Goal: Information Seeking & Learning: Learn about a topic

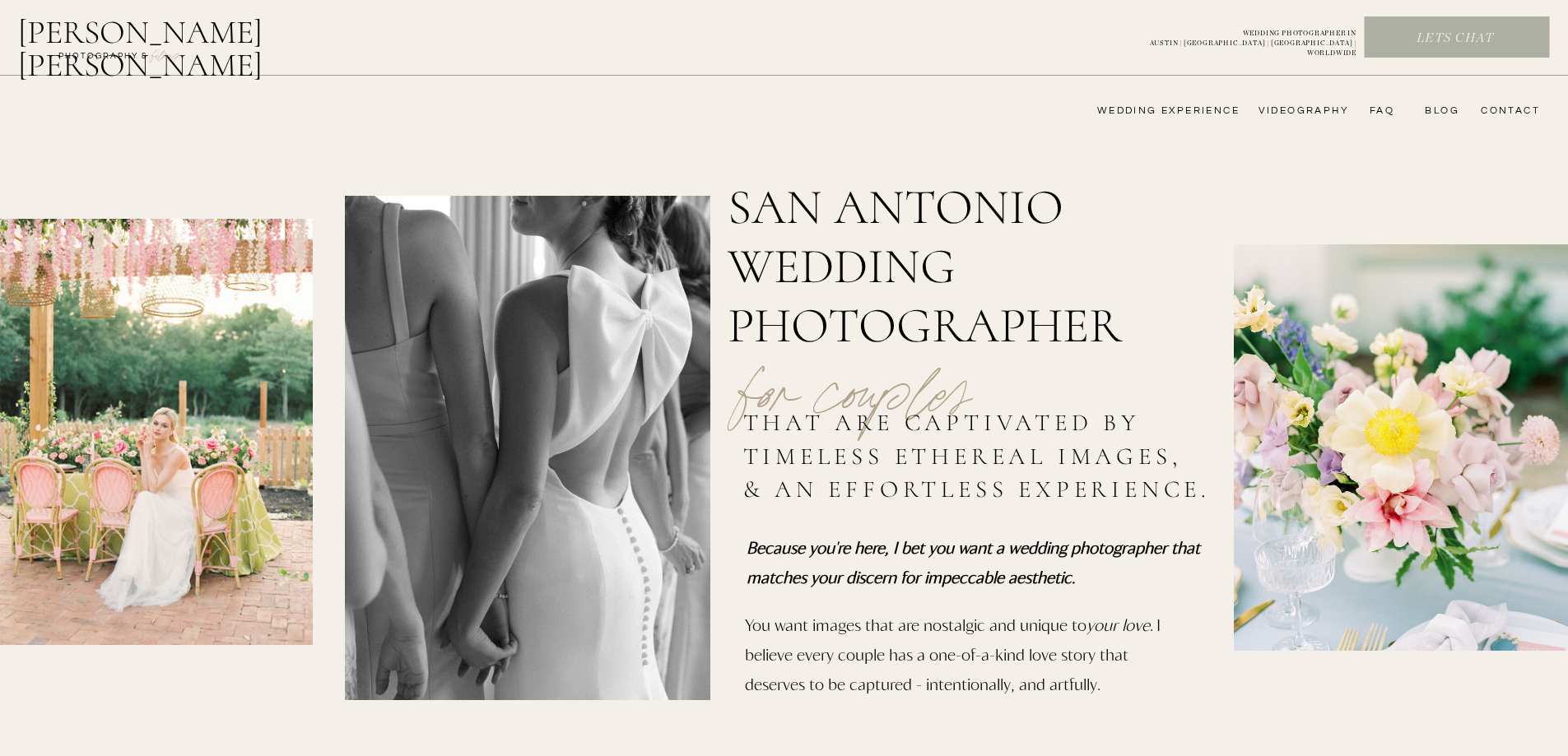
click at [1191, 113] on nav "wedding experience" at bounding box center [1157, 110] width 166 height 14
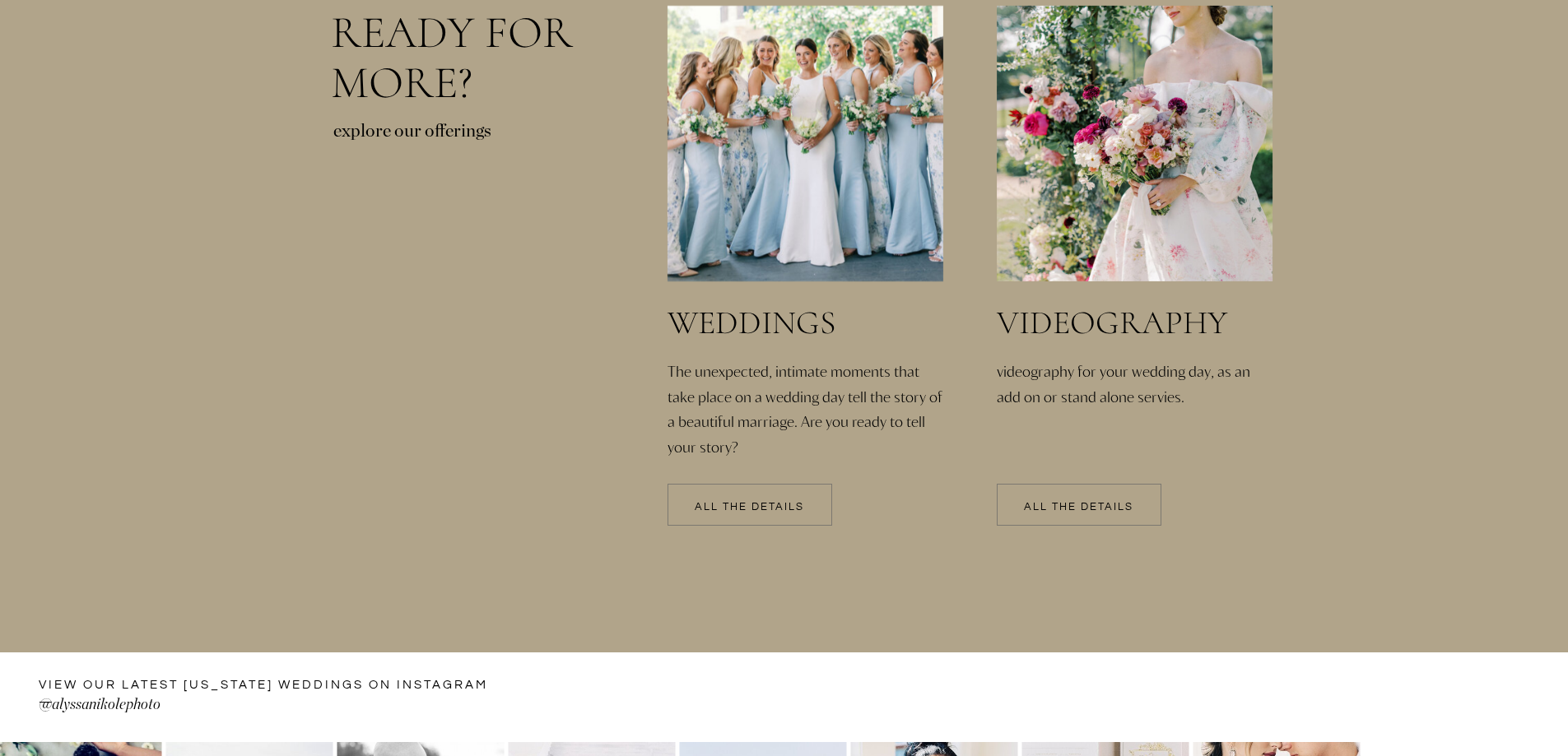
scroll to position [3538, 0]
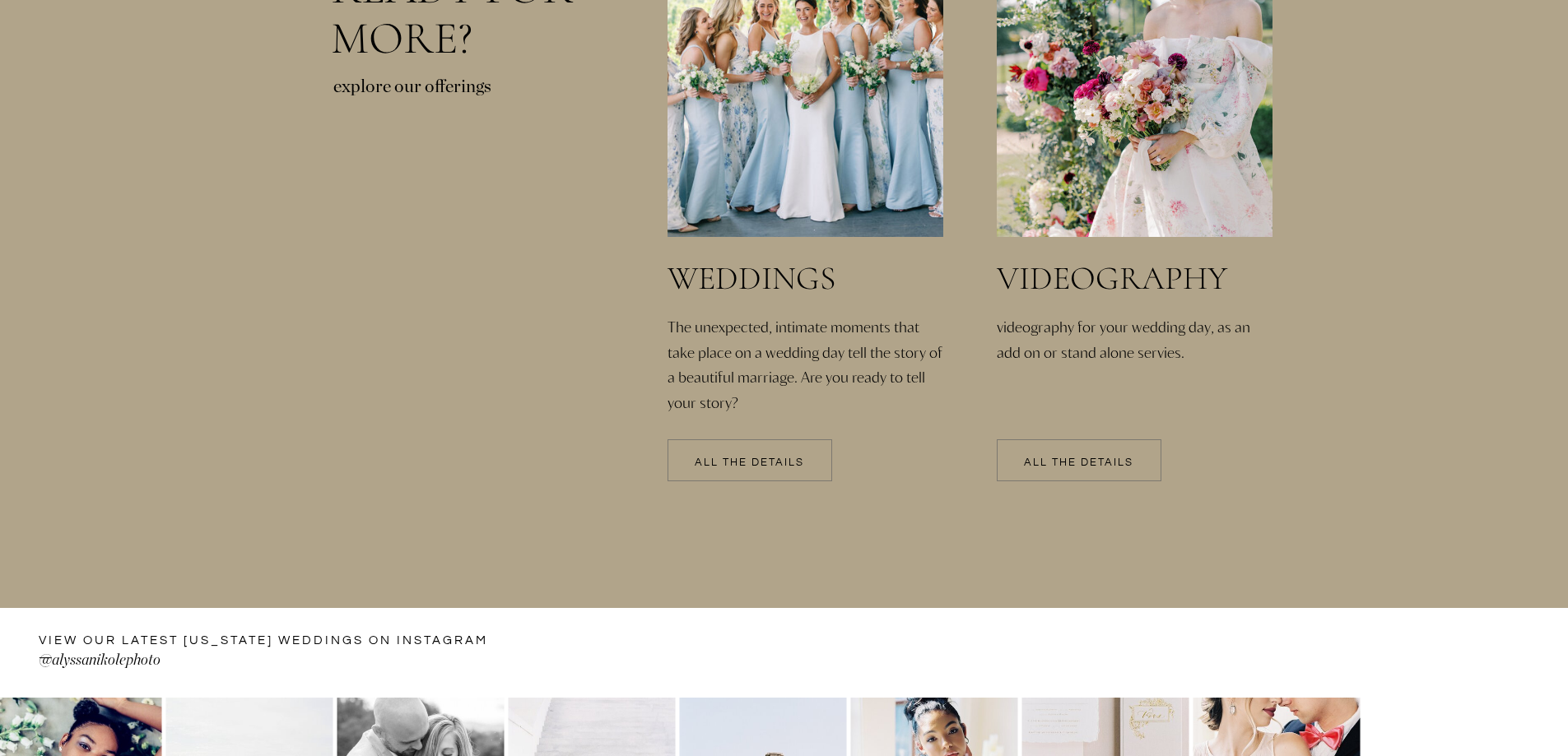
click at [710, 456] on div at bounding box center [750, 460] width 165 height 42
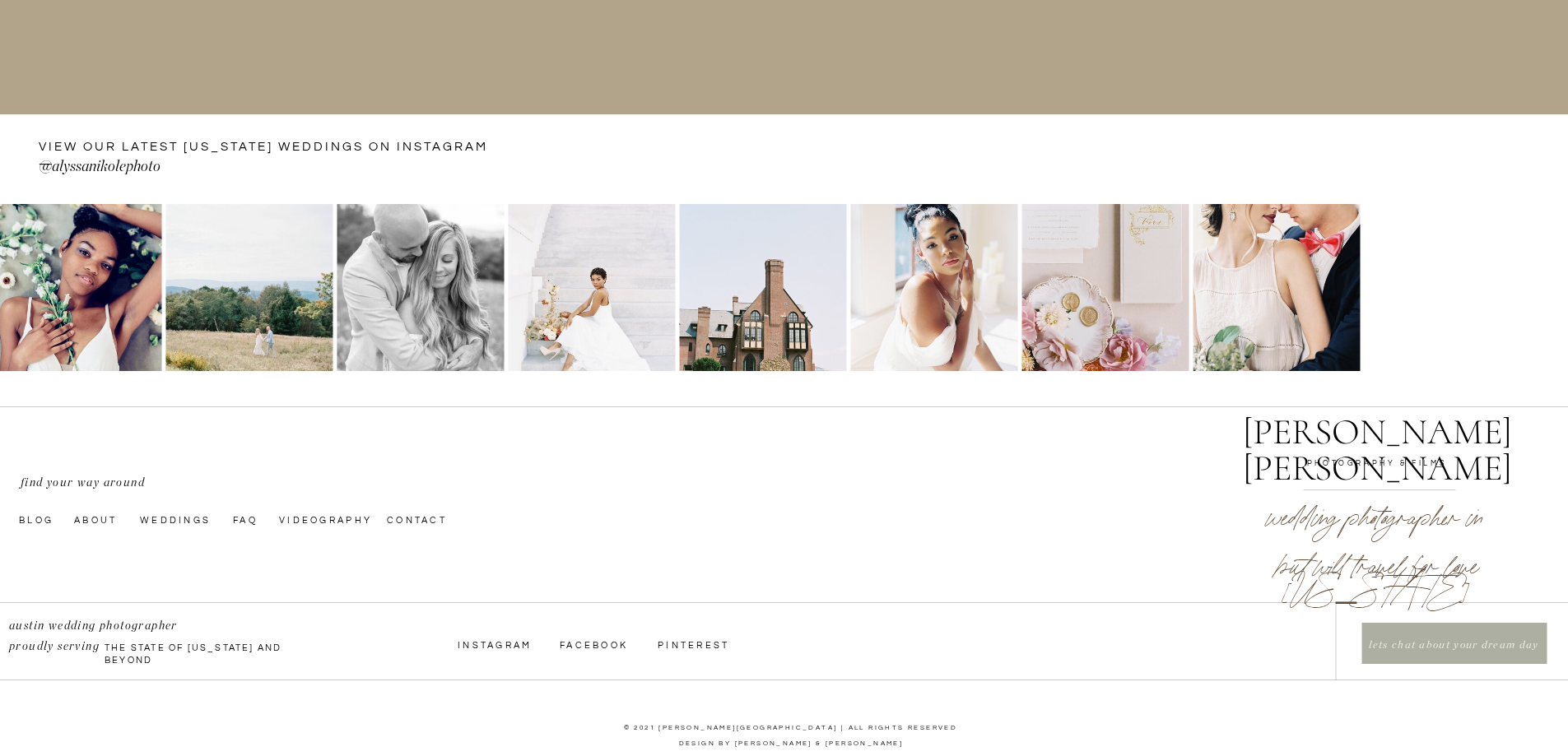
scroll to position [4047, 0]
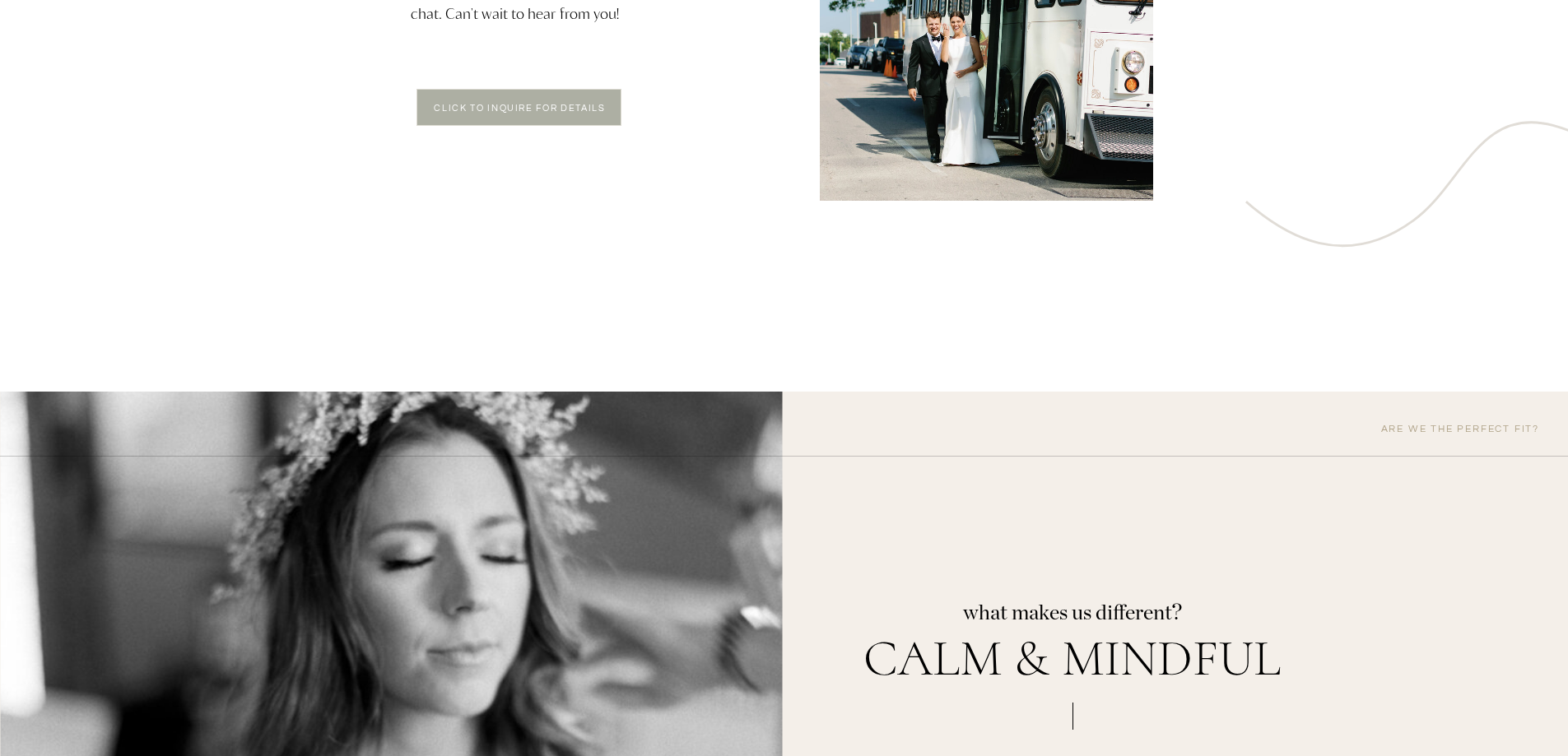
scroll to position [3456, 0]
